Goal: Task Accomplishment & Management: Use online tool/utility

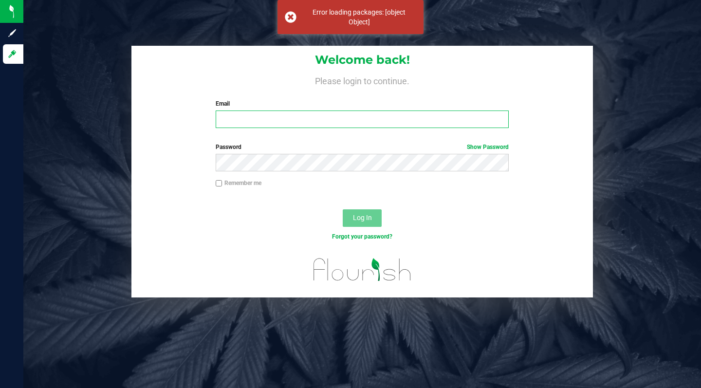
type input "[EMAIL_ADDRESS][DOMAIN_NAME]"
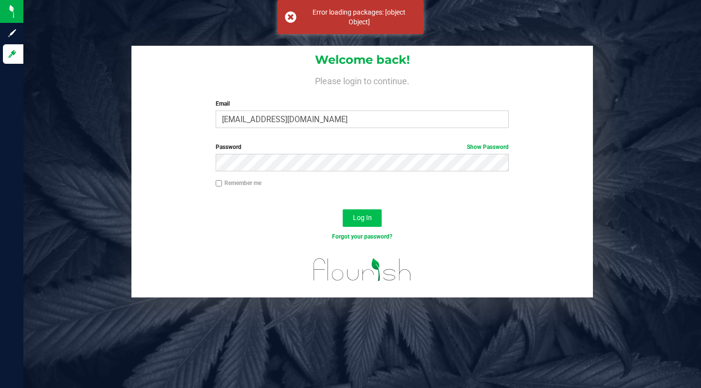
click at [365, 220] on span "Log In" at bounding box center [362, 218] width 19 height 8
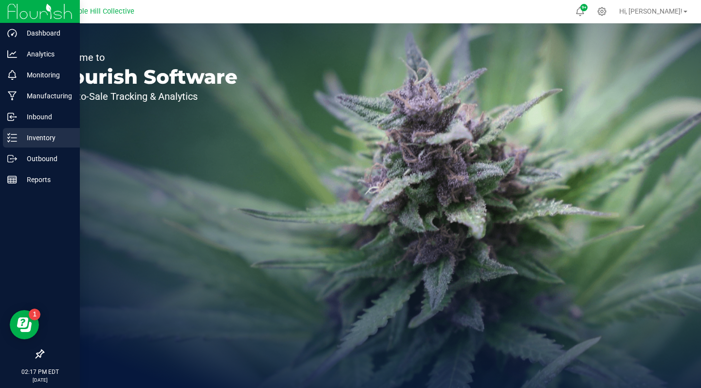
click at [28, 136] on p "Inventory" at bounding box center [46, 138] width 58 height 12
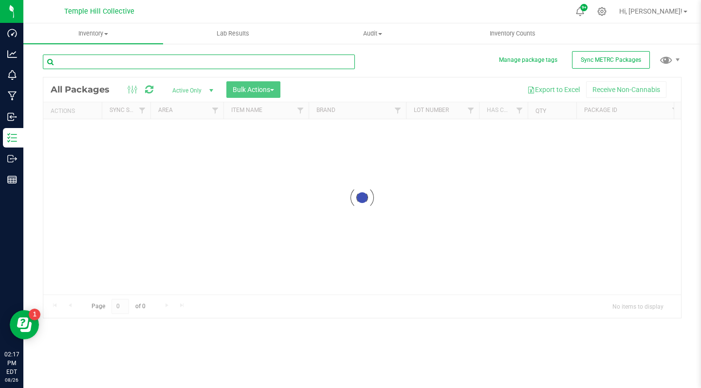
click at [132, 63] on input "text" at bounding box center [199, 61] width 312 height 15
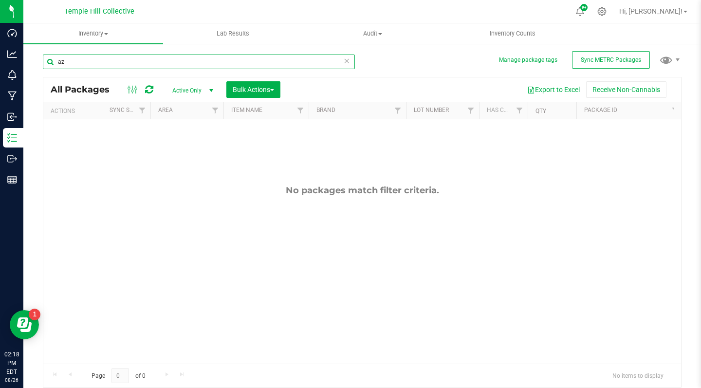
type input "a"
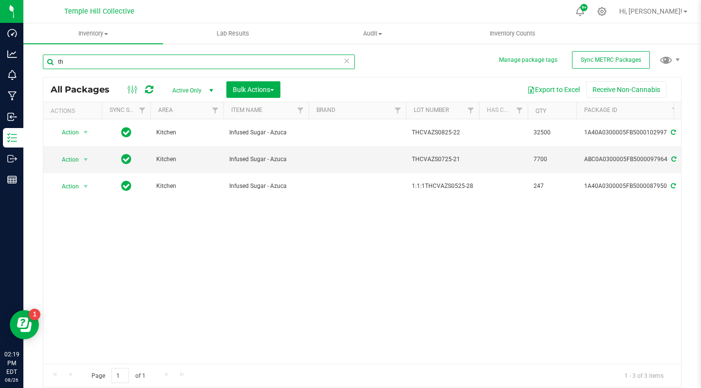
type input "t"
type input "cbcazs"
